Goal: Use online tool/utility: Utilize a website feature to perform a specific function

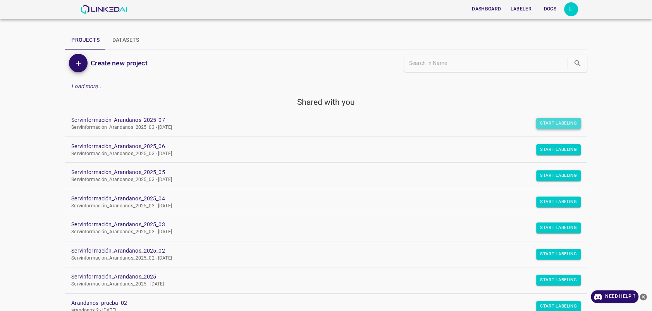
click at [545, 122] on button "Start Labeling" at bounding box center [558, 123] width 45 height 11
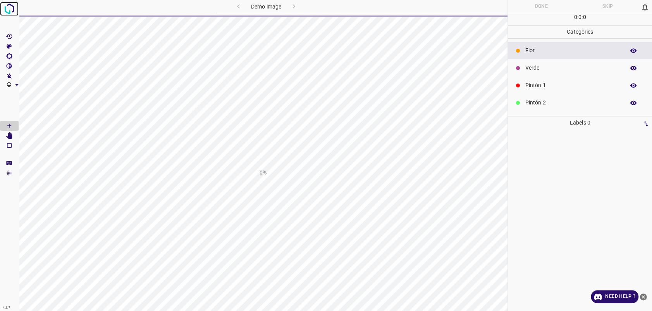
click at [7, 7] on img at bounding box center [9, 9] width 14 height 14
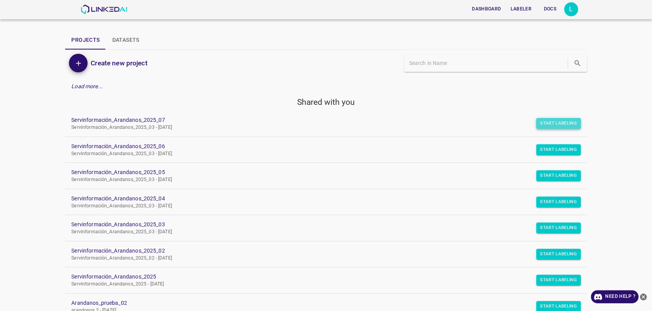
click at [555, 123] on button "Start Labeling" at bounding box center [558, 123] width 45 height 11
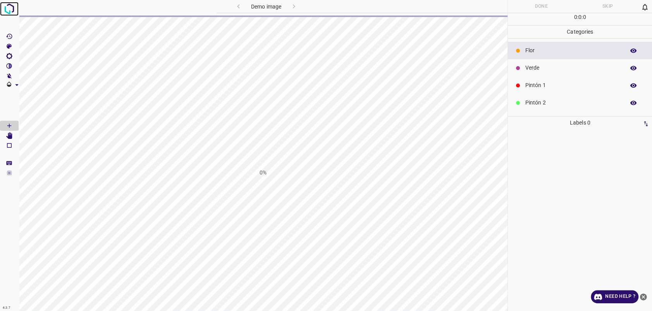
click at [10, 5] on img at bounding box center [9, 9] width 14 height 14
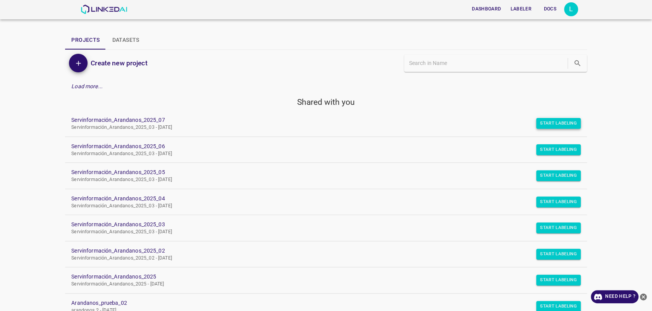
click at [553, 122] on button "Start Labeling" at bounding box center [558, 123] width 45 height 11
